Goal: Task Accomplishment & Management: Use online tool/utility

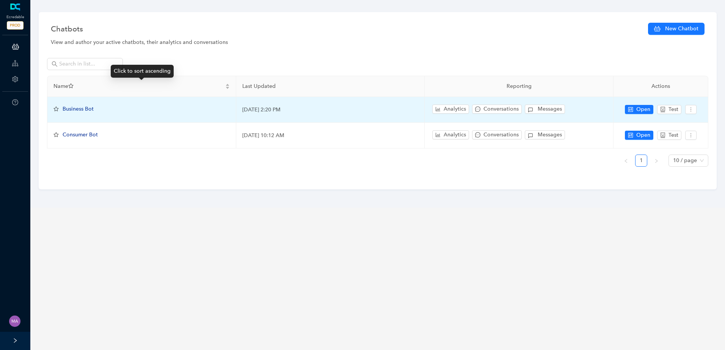
click at [88, 111] on span "Business Bot" at bounding box center [78, 109] width 31 height 6
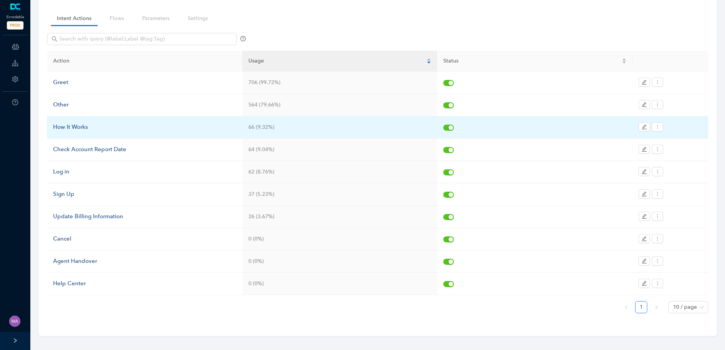
scroll to position [56, 0]
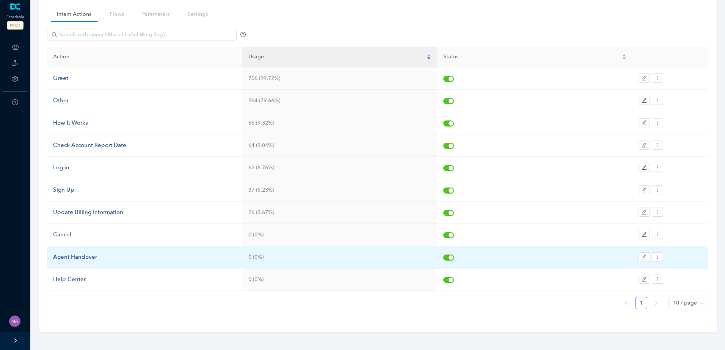
click at [81, 259] on div "Agent Handover" at bounding box center [144, 257] width 183 height 9
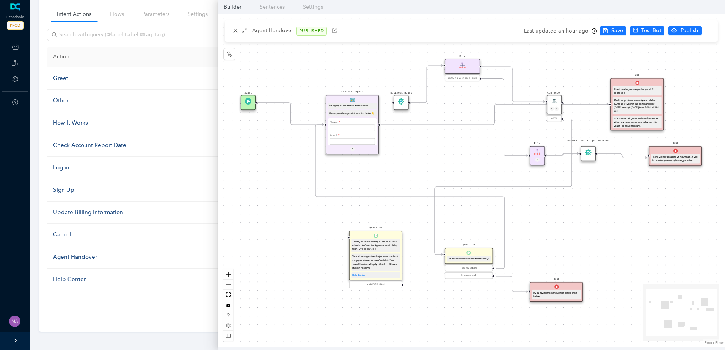
click at [398, 124] on icon "Edge from e7b41dfe-3bde-c007-c096-cef069175f45 to f68cb803-94d7-777c-bd66-ebef2…" at bounding box center [494, 114] width 228 height 20
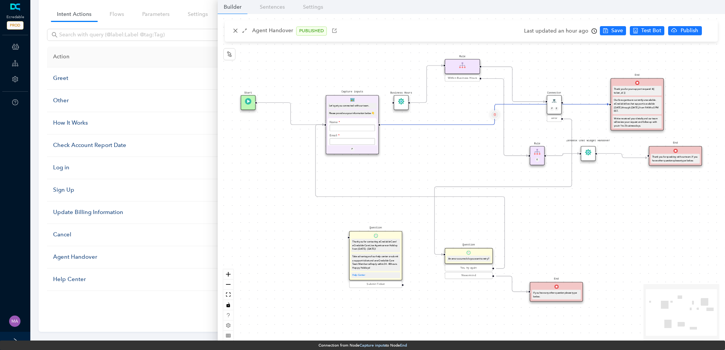
click at [494, 115] on icon "delete" at bounding box center [494, 114] width 3 height 5
click at [535, 93] on span "Yes" at bounding box center [539, 97] width 8 height 8
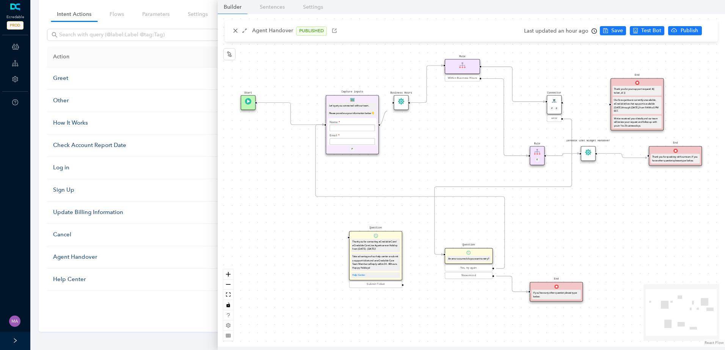
drag, startPoint x: 379, startPoint y: 126, endPoint x: 387, endPoint y: 110, distance: 17.5
click at [387, 110] on div "Start End If you have any other question please type below. Connector P E error…" at bounding box center [471, 180] width 507 height 333
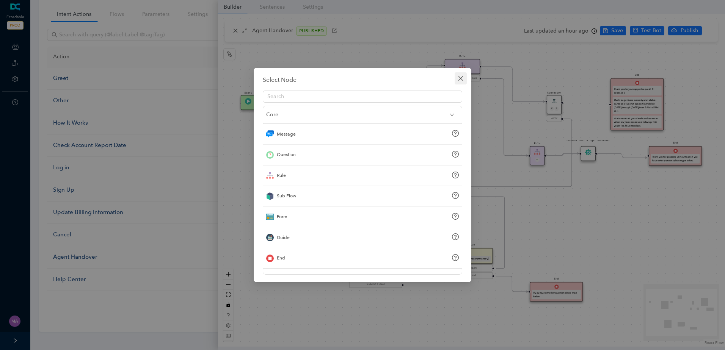
click at [459, 77] on icon "close" at bounding box center [460, 78] width 5 height 5
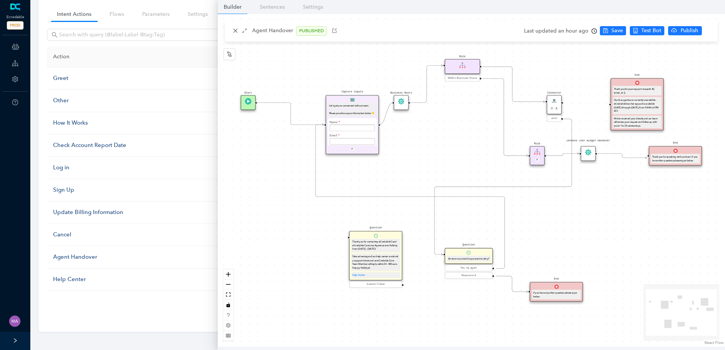
drag, startPoint x: 380, startPoint y: 124, endPoint x: 388, endPoint y: 109, distance: 17.6
click at [388, 109] on div "Start End If you have any other question please type below. Connector P E error…" at bounding box center [471, 180] width 507 height 333
drag, startPoint x: 562, startPoint y: 102, endPoint x: 603, endPoint y: 106, distance: 41.5
click at [603, 106] on div "Start End If you have any other question please type below. Connector P E error…" at bounding box center [471, 180] width 507 height 333
click at [612, 31] on span "Save" at bounding box center [617, 31] width 12 height 8
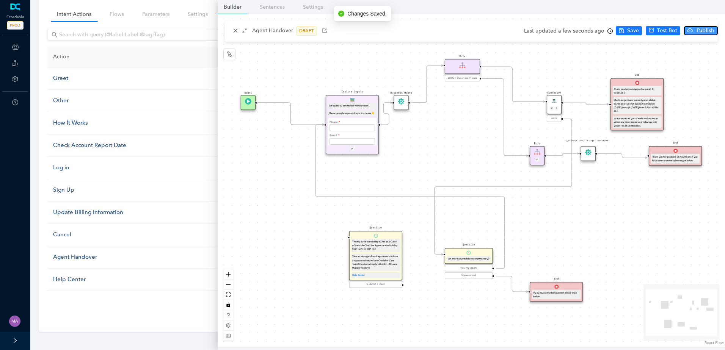
click at [705, 30] on span "Publish" at bounding box center [705, 31] width 19 height 8
click at [716, 56] on span "Yes" at bounding box center [714, 60] width 8 height 8
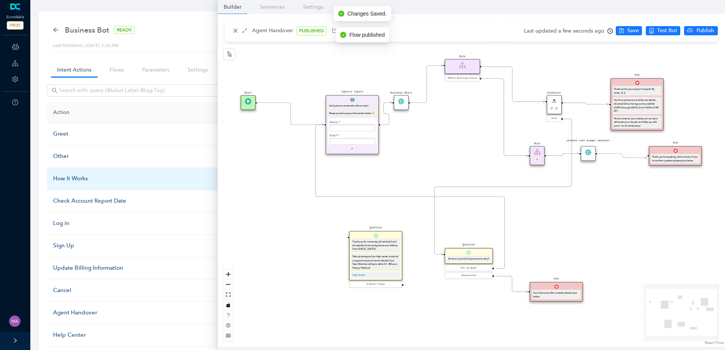
scroll to position [0, 0]
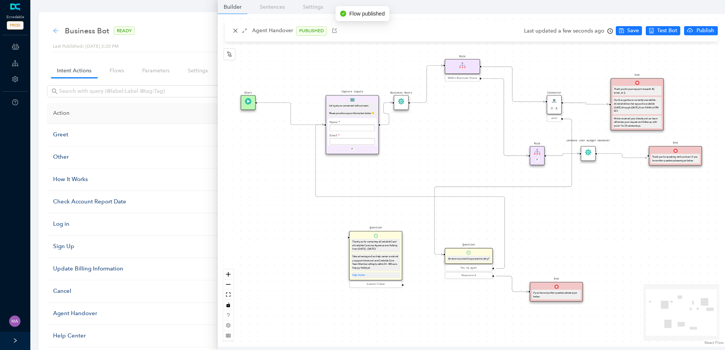
click at [56, 32] on icon "arrow-left" at bounding box center [56, 31] width 6 height 6
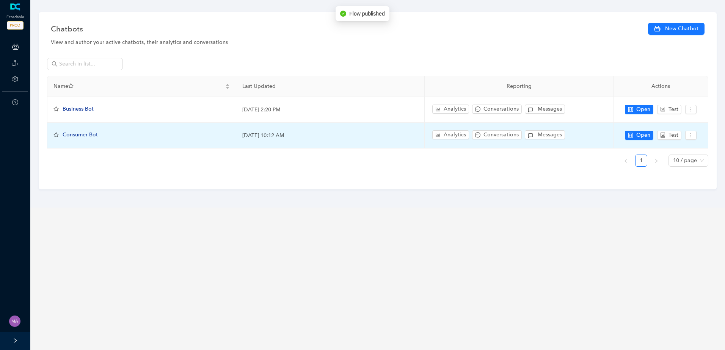
click at [75, 136] on span "Consumer Bot" at bounding box center [80, 135] width 35 height 6
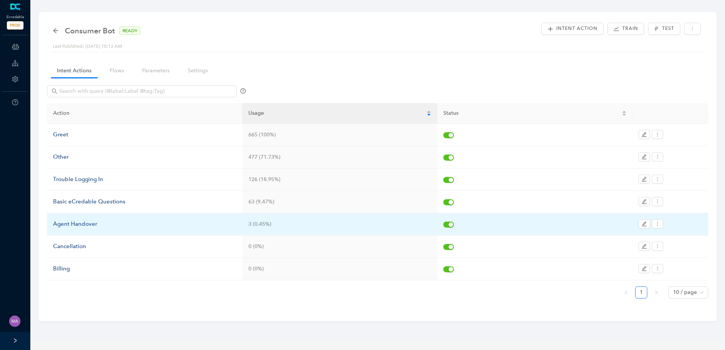
click at [91, 226] on div "Agent Handover" at bounding box center [144, 224] width 183 height 9
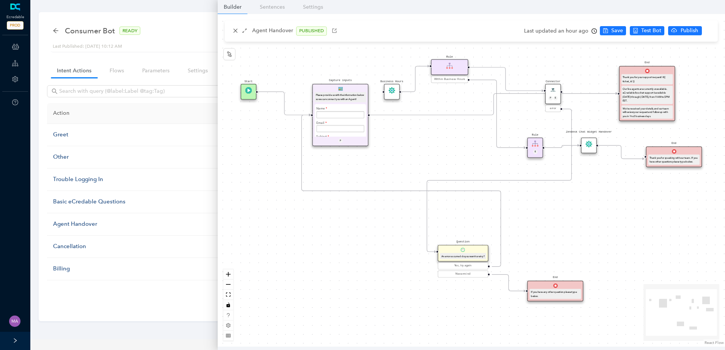
click at [472, 114] on icon "Edge from e7b41dfe-3bde-c007-c096-cef069175f45 to f68cb803-94d7-777c-bd66-ebef2…" at bounding box center [493, 105] width 247 height 22
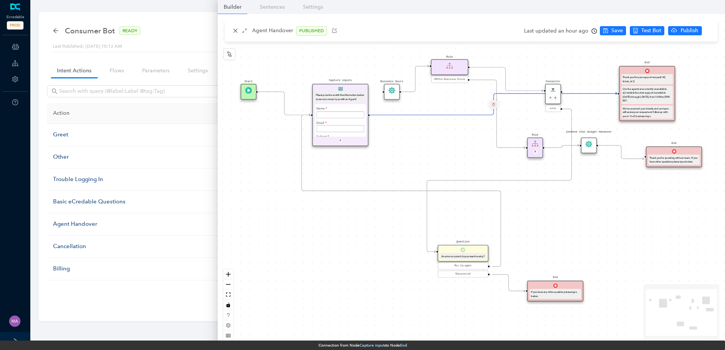
click at [492, 104] on icon "delete" at bounding box center [493, 104] width 3 height 5
click at [534, 85] on span "Yes" at bounding box center [538, 86] width 8 height 8
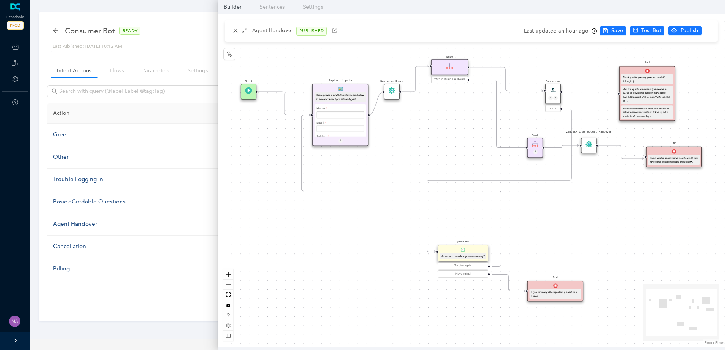
drag, startPoint x: 369, startPoint y: 116, endPoint x: 380, endPoint y: 95, distance: 22.9
click at [380, 95] on div "Start End If you have any other question please type below. Connector P E error…" at bounding box center [471, 180] width 507 height 333
drag, startPoint x: 561, startPoint y: 92, endPoint x: 612, endPoint y: 95, distance: 51.3
click at [612, 95] on div "Start End If you have any other question please type below. Connector P E error…" at bounding box center [471, 180] width 507 height 333
click at [621, 29] on span "Save" at bounding box center [617, 31] width 12 height 8
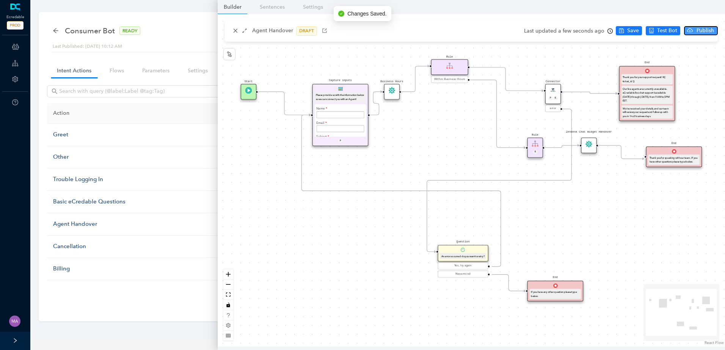
click at [696, 28] on span "Publish" at bounding box center [705, 31] width 19 height 8
click at [710, 61] on span "Yes" at bounding box center [714, 60] width 8 height 8
click at [59, 33] on div "Consumer Bot READY" at bounding box center [100, 31] width 95 height 12
click at [56, 31] on icon "arrow-left" at bounding box center [55, 30] width 5 height 5
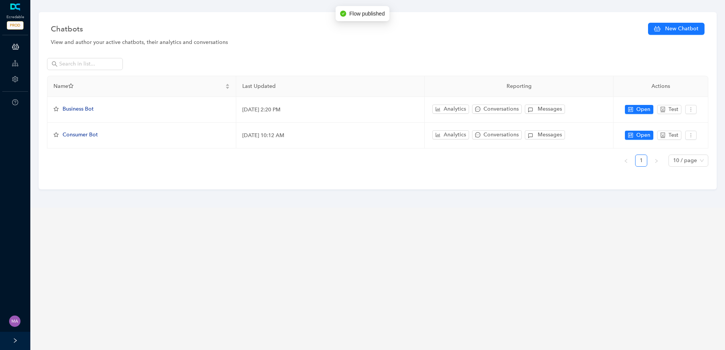
click at [208, 30] on div "Chatbots New Chatbot" at bounding box center [378, 28] width 654 height 15
